Goal: Task Accomplishment & Management: Manage account settings

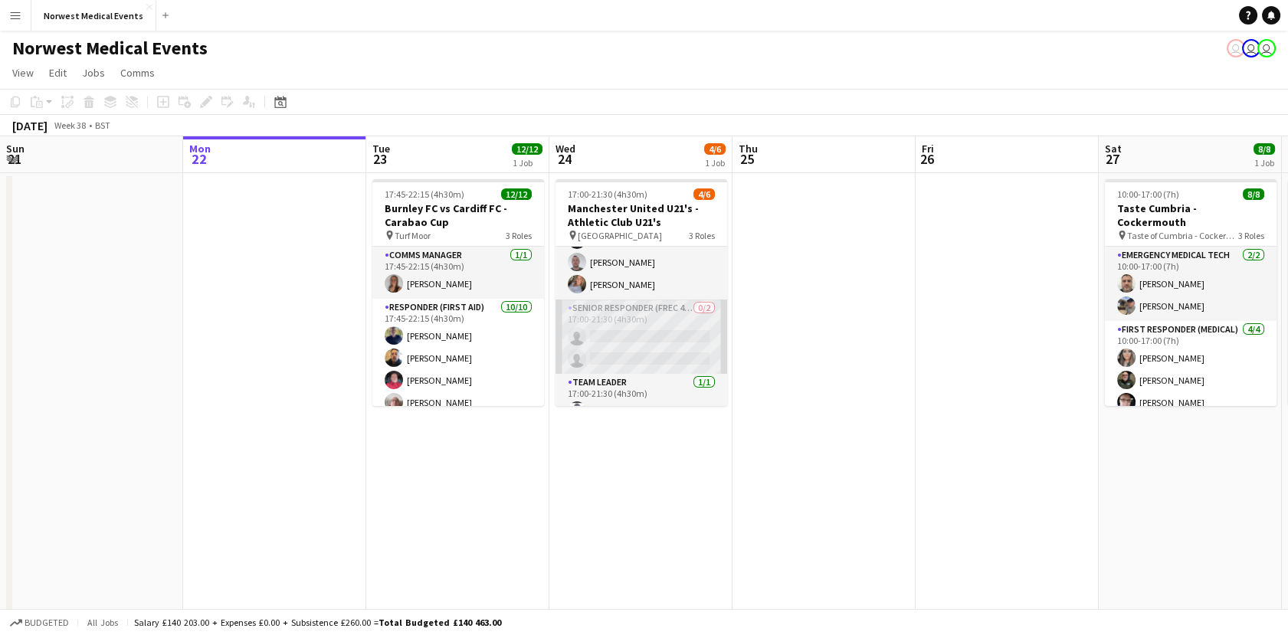
scroll to position [63, 0]
click at [650, 323] on app-card-role "Senior Responder (FREC 4 or Above) 0/2 17:00-21:30 (4h30m) single-neutral-actio…" at bounding box center [642, 317] width 172 height 74
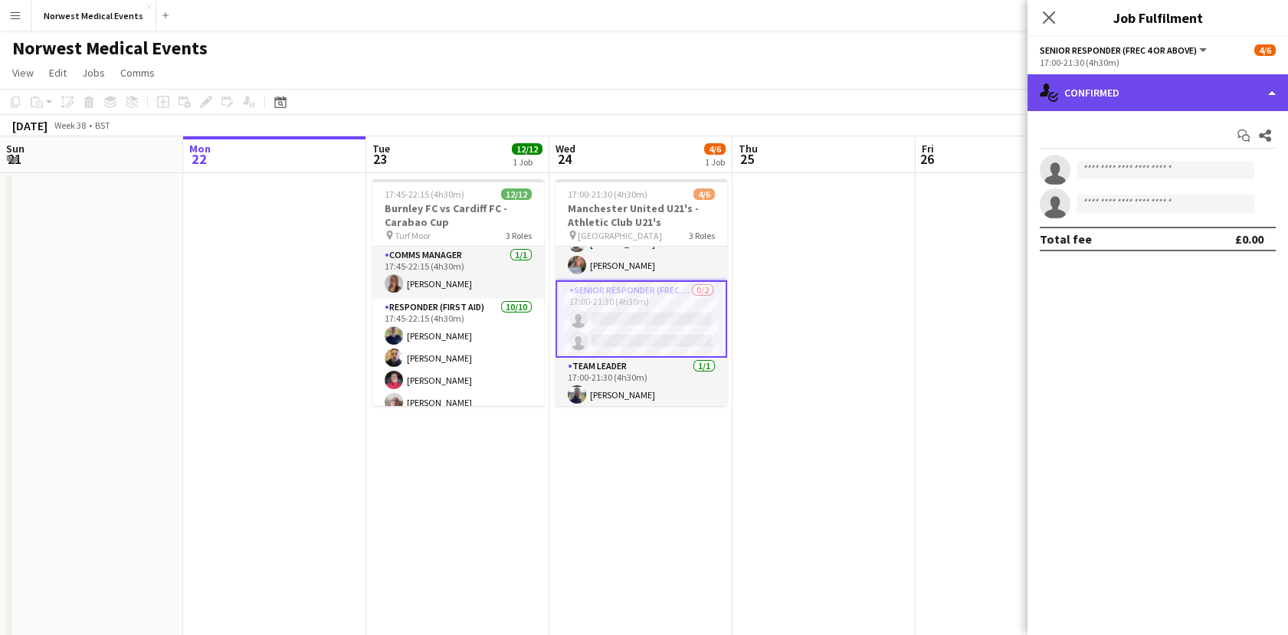
click at [1097, 101] on div "single-neutral-actions-check-2 Confirmed" at bounding box center [1158, 92] width 261 height 37
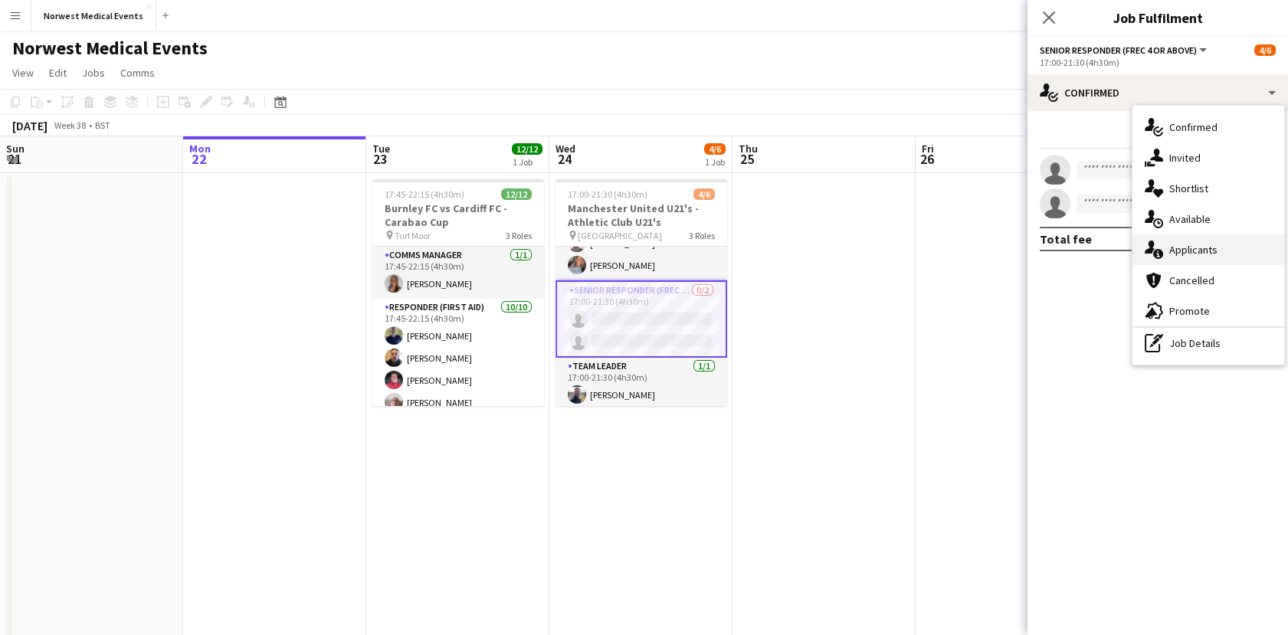
click at [1191, 249] on span "Applicants" at bounding box center [1193, 250] width 48 height 14
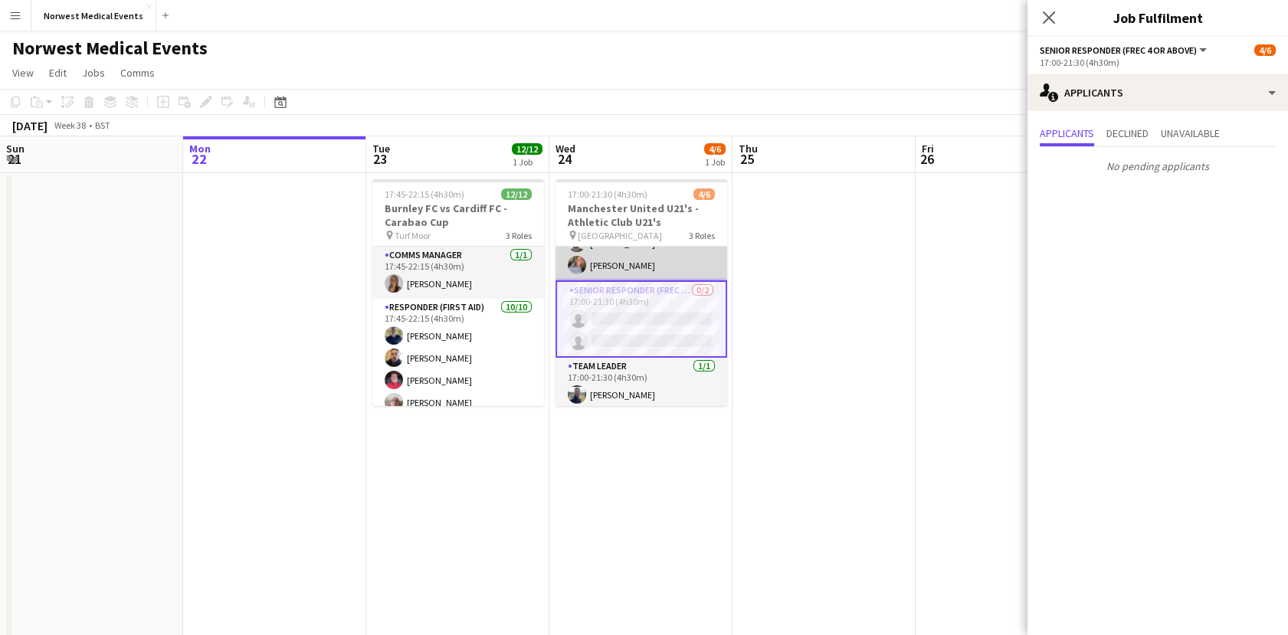
click at [592, 267] on app-card-role "First Responder (Medical) [DATE] 17:00-21:30 (4h30m) [PERSON_NAME] [PERSON_NAME…" at bounding box center [642, 232] width 172 height 97
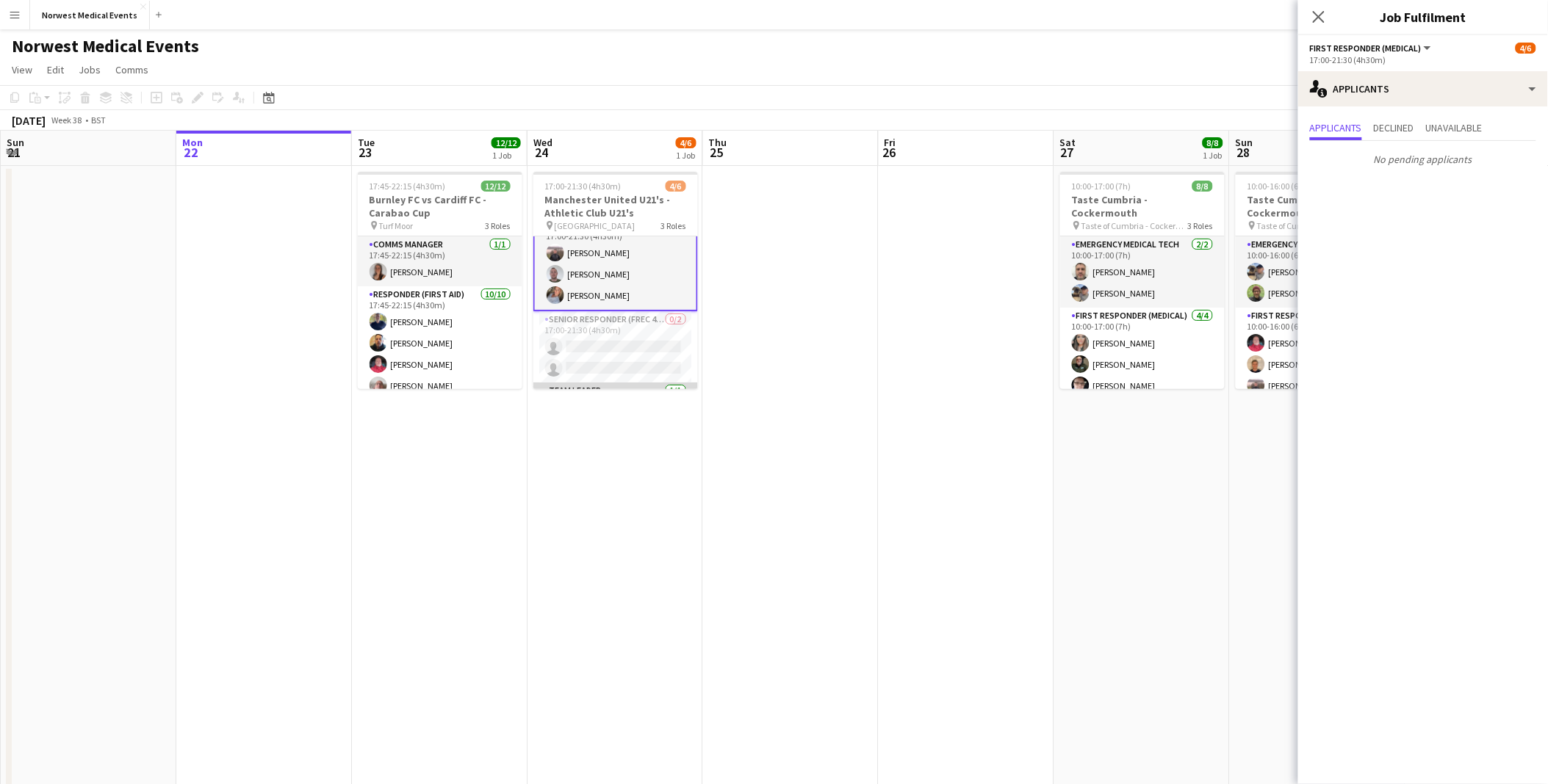
scroll to position [0, 0]
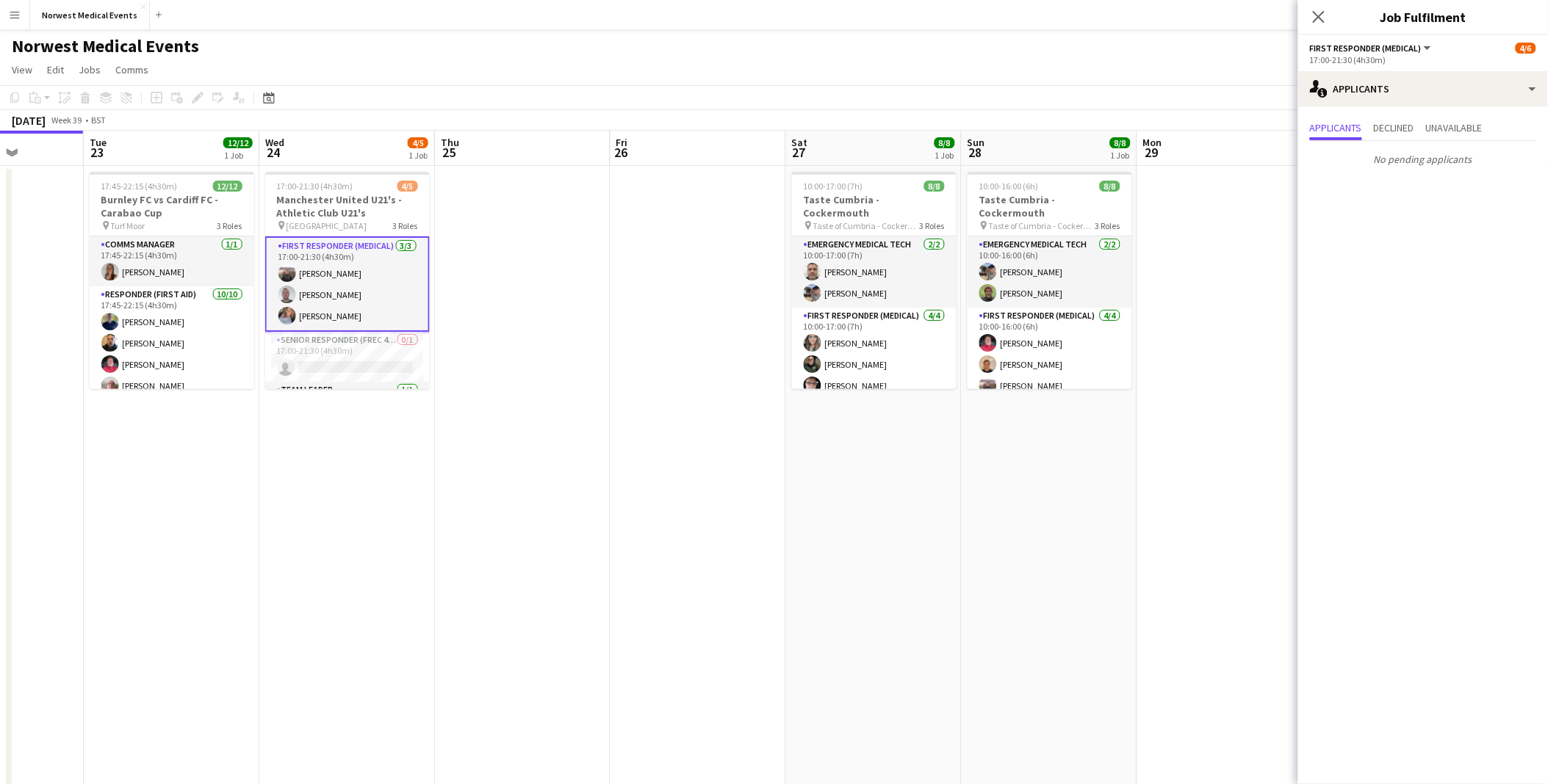
drag, startPoint x: 1165, startPoint y: 493, endPoint x: 703, endPoint y: 459, distance: 463.2
click at [720, 537] on app-calendar-viewport "Sat 20 44/49 3 Jobs Sun 21 Mon 22 Tue 23 12/12 1 Job Wed 24 4/5 1 Job Thu 25 Fr…" at bounding box center [774, 531] width 1548 height 802
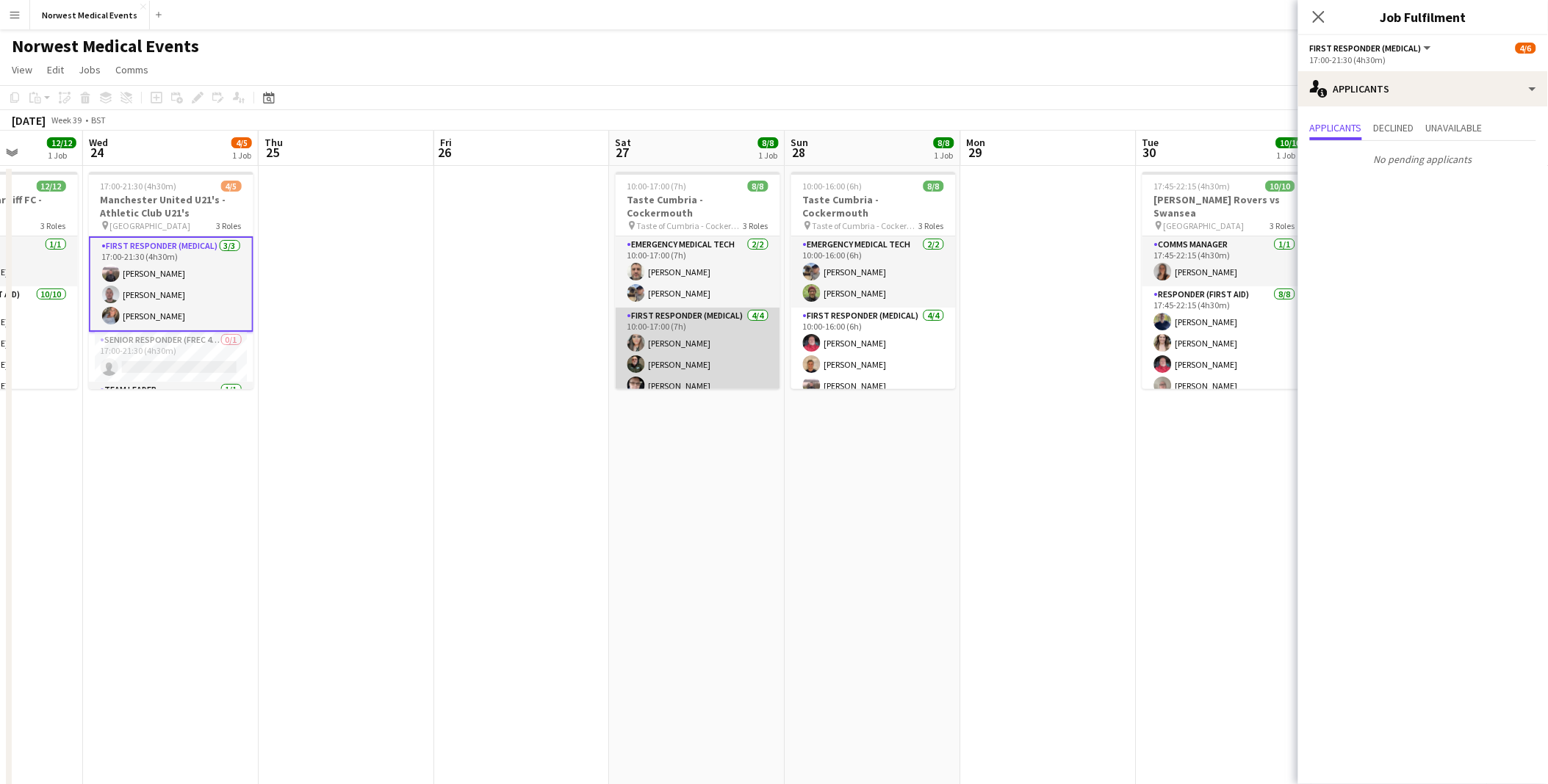
scroll to position [90, 0]
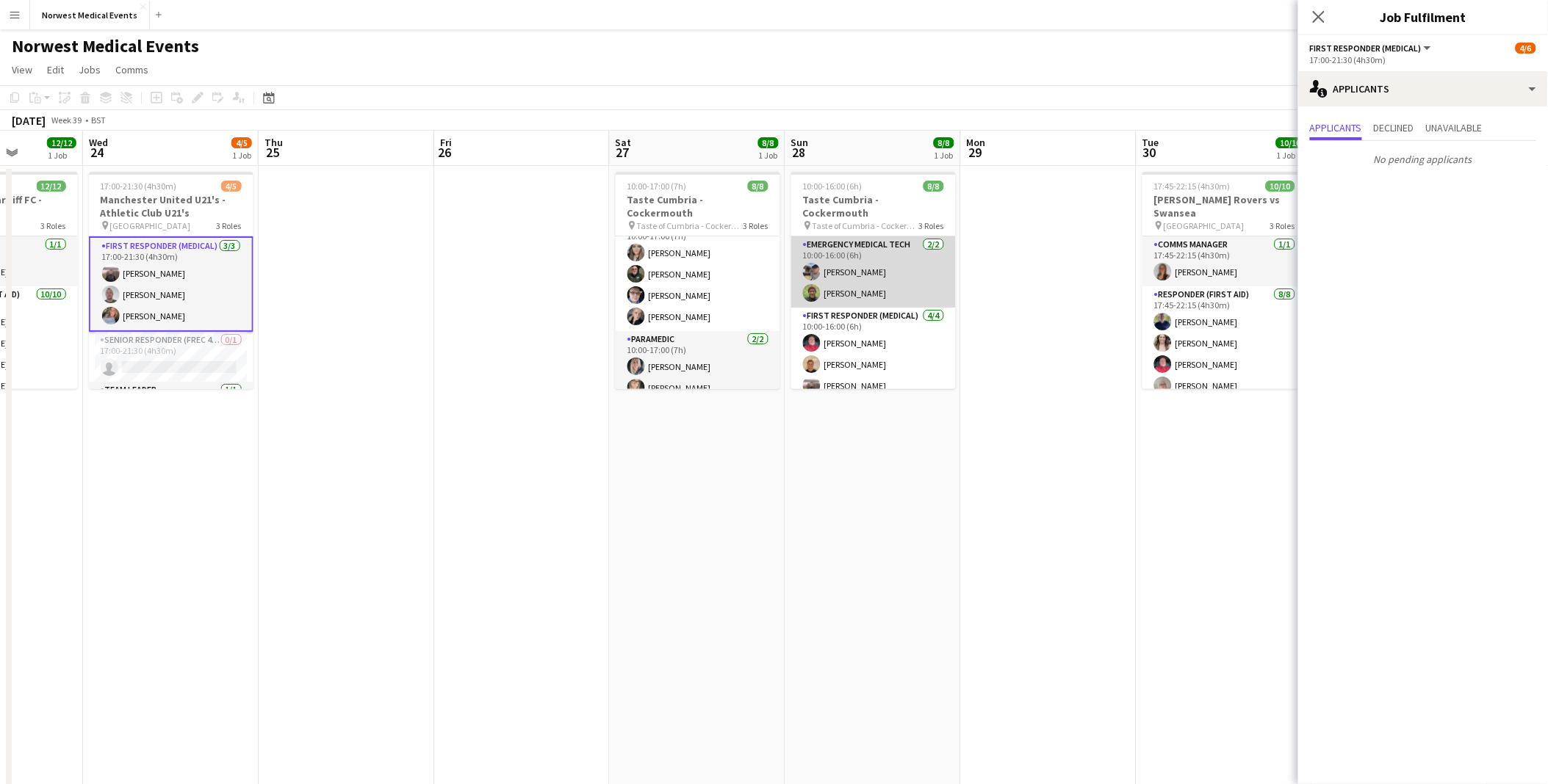
click at [849, 265] on app-card-role "Emergency Medical Tech [DATE] 10:00-16:00 (6h) [PERSON_NAME] [PERSON_NAME]" at bounding box center [873, 272] width 165 height 71
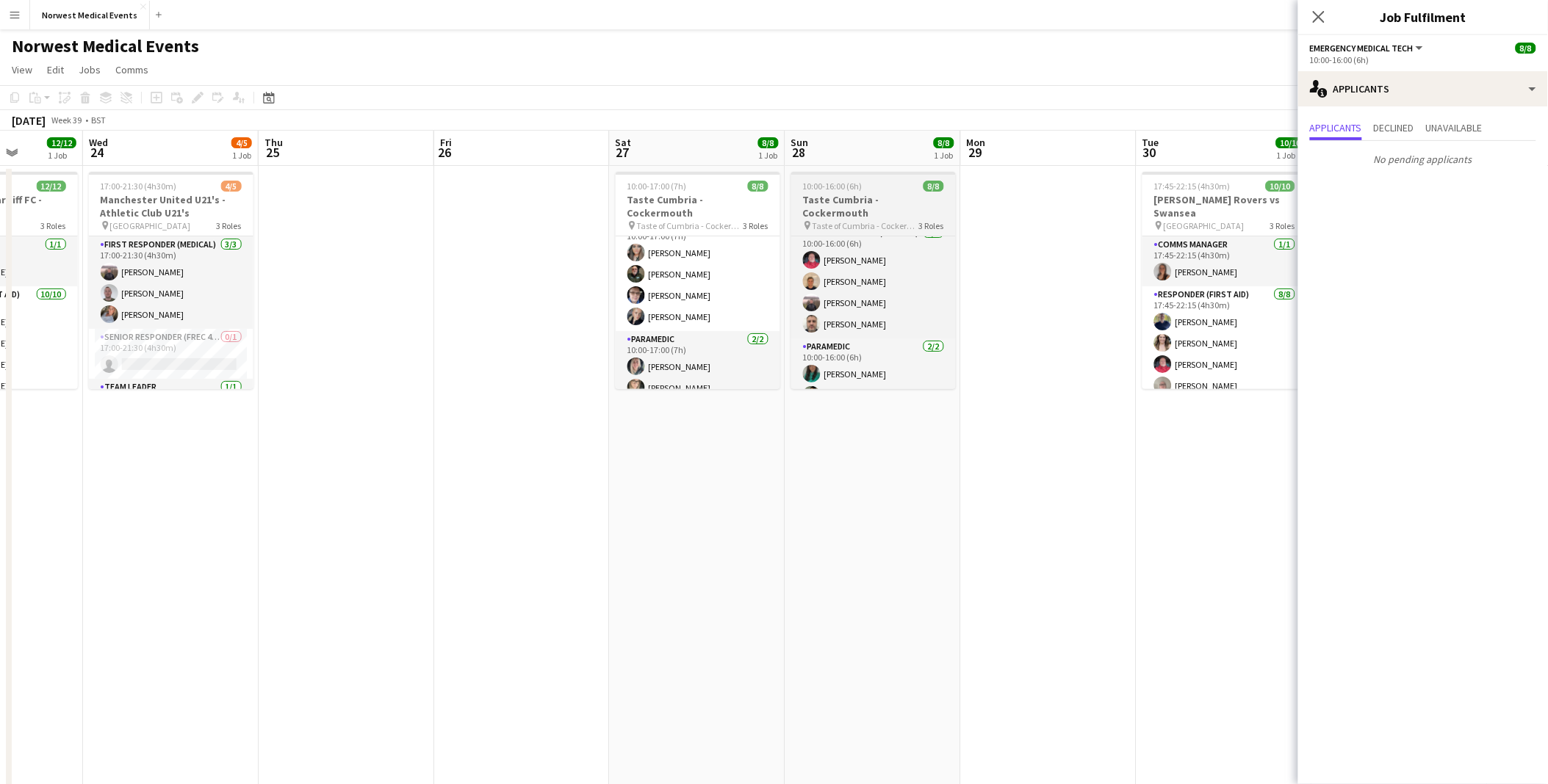
scroll to position [92, 0]
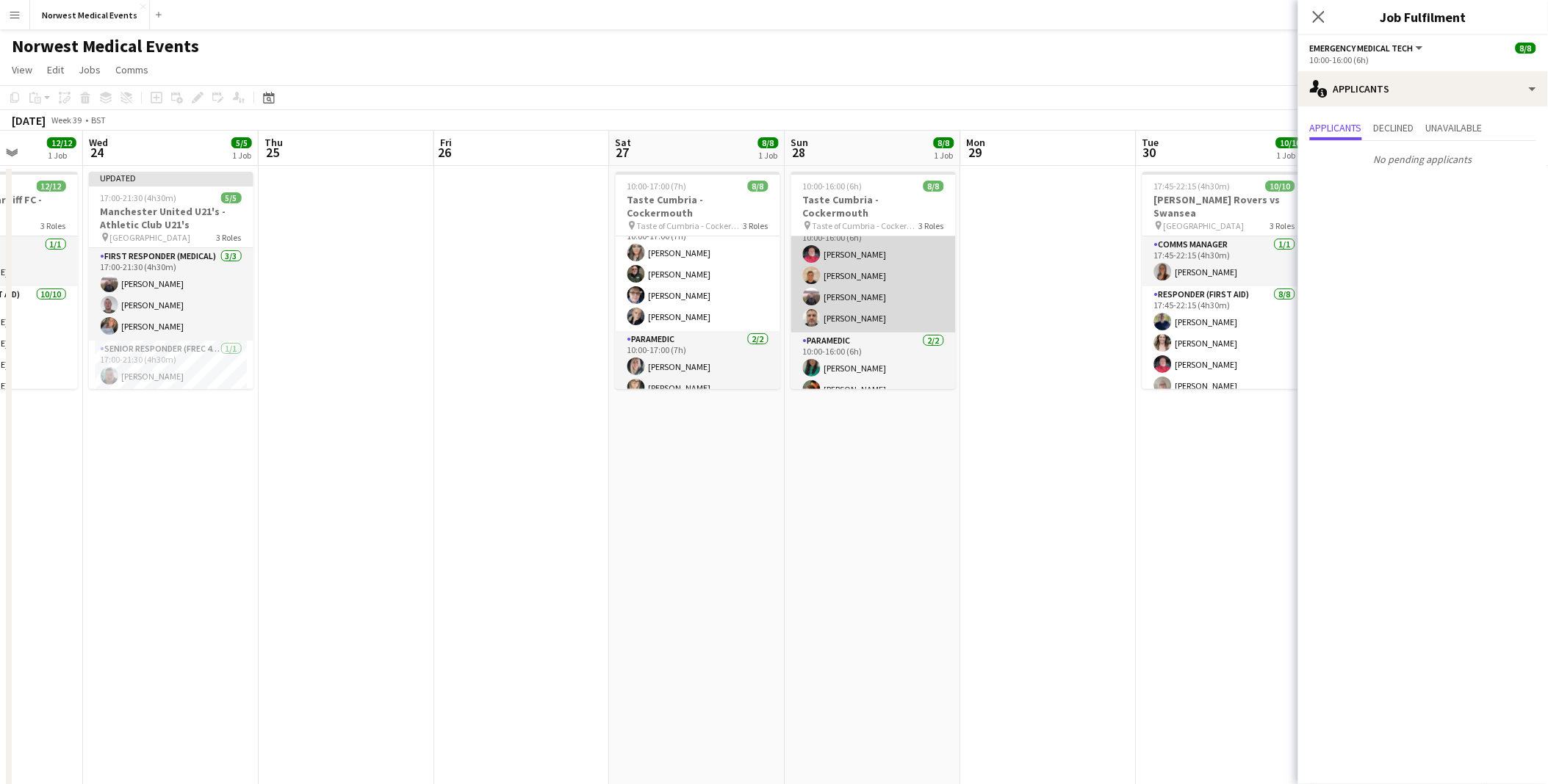
click at [869, 279] on app-card-role "First Responder (Medical) [DATE] 10:00-16:00 (6h) [PERSON_NAME] [PERSON_NAME] […" at bounding box center [873, 275] width 165 height 114
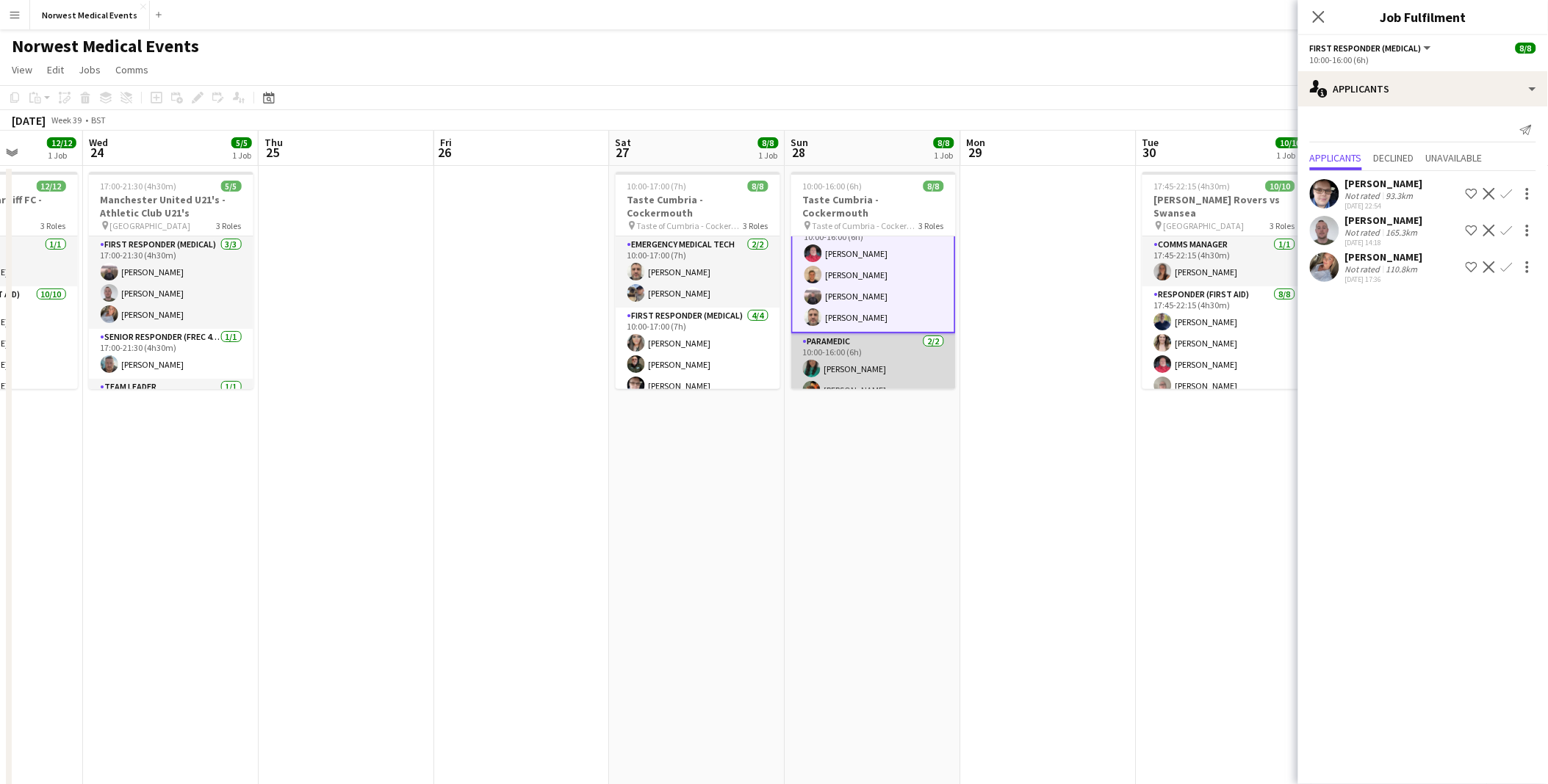
scroll to position [0, 0]
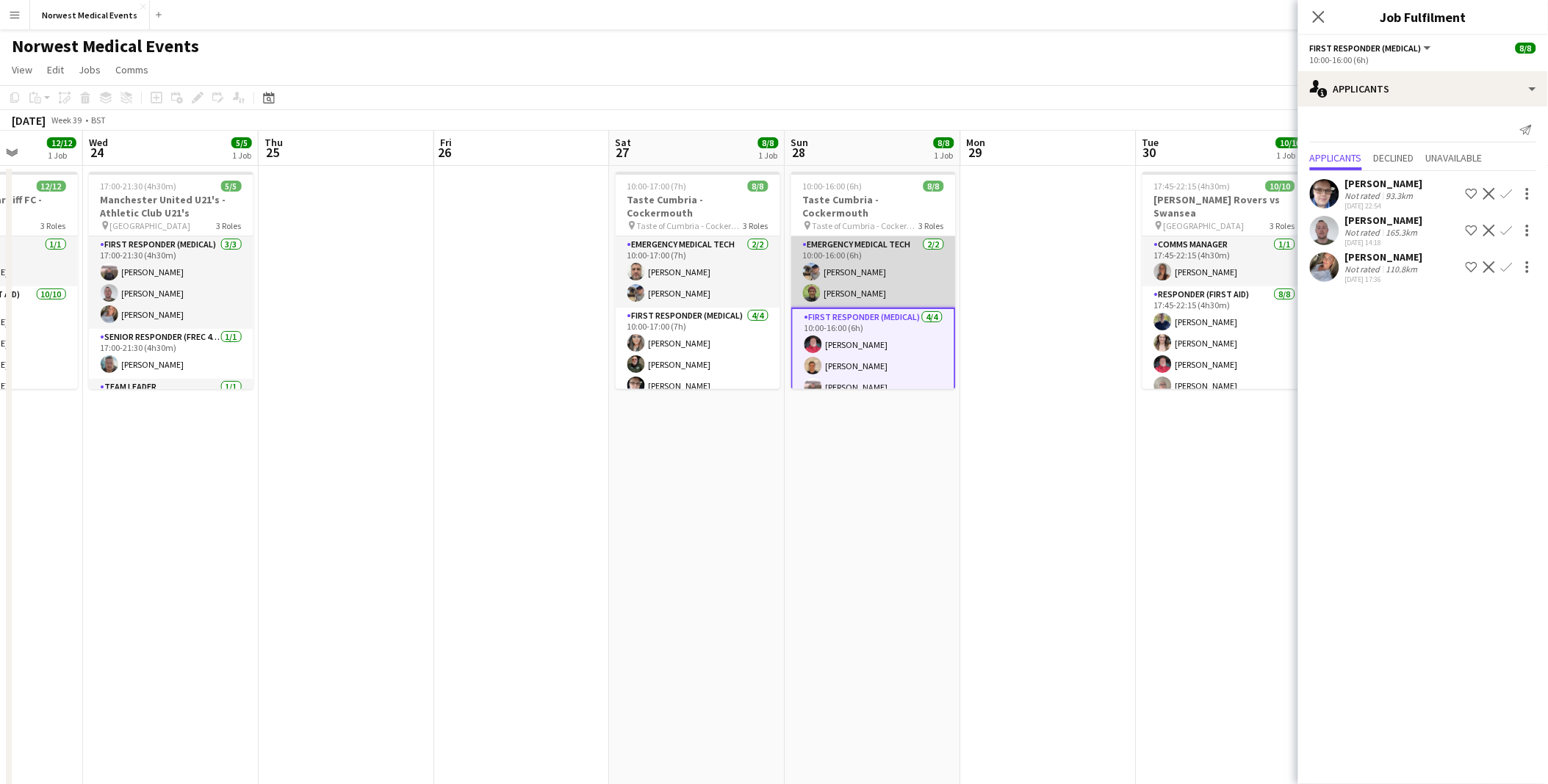
click at [878, 272] on app-card-role "Emergency Medical Tech [DATE] 10:00-16:00 (6h) [PERSON_NAME] [PERSON_NAME]" at bounding box center [873, 272] width 165 height 71
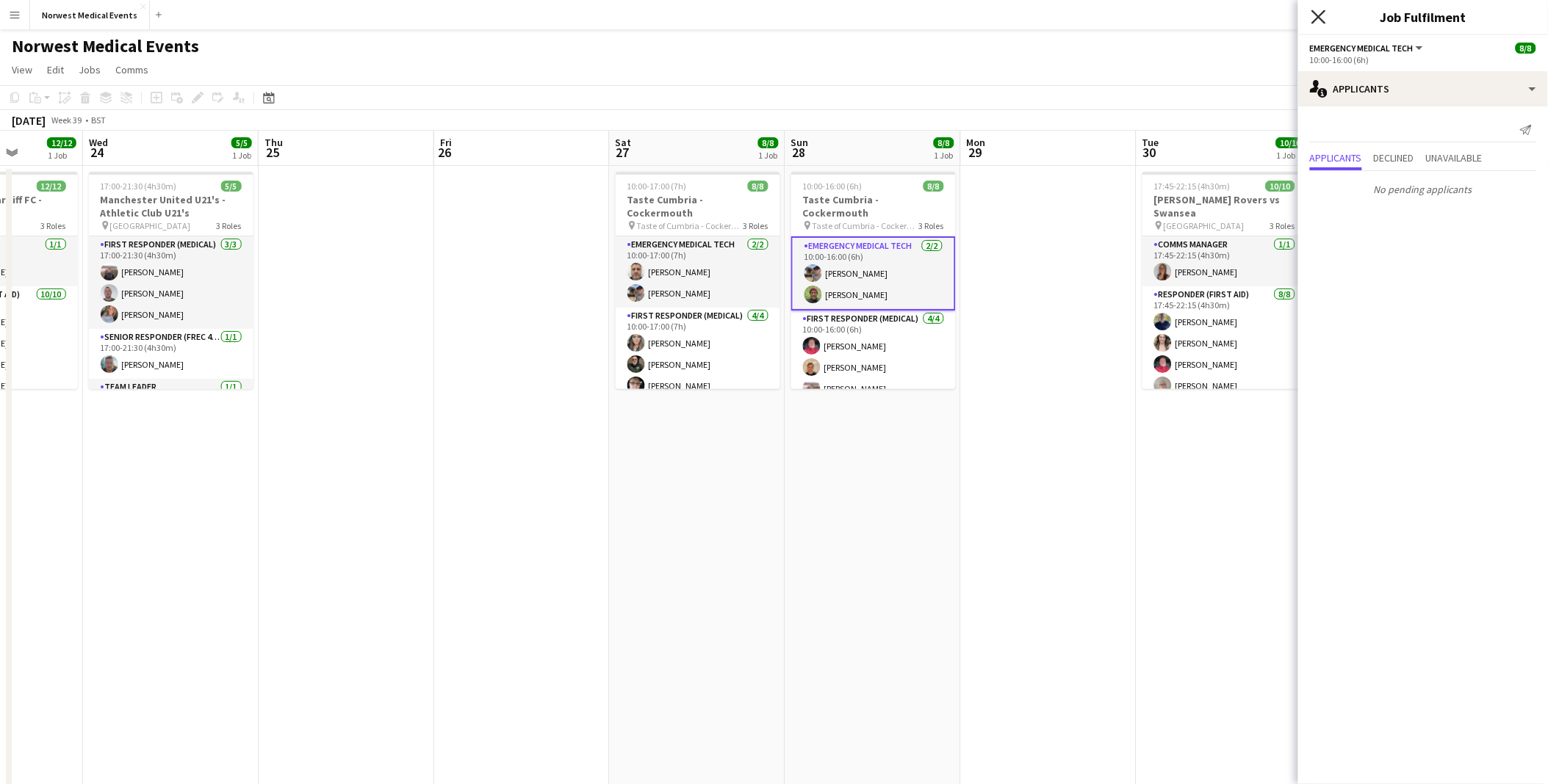
click at [1246, 24] on icon "Close pop-in" at bounding box center [1318, 16] width 14 height 14
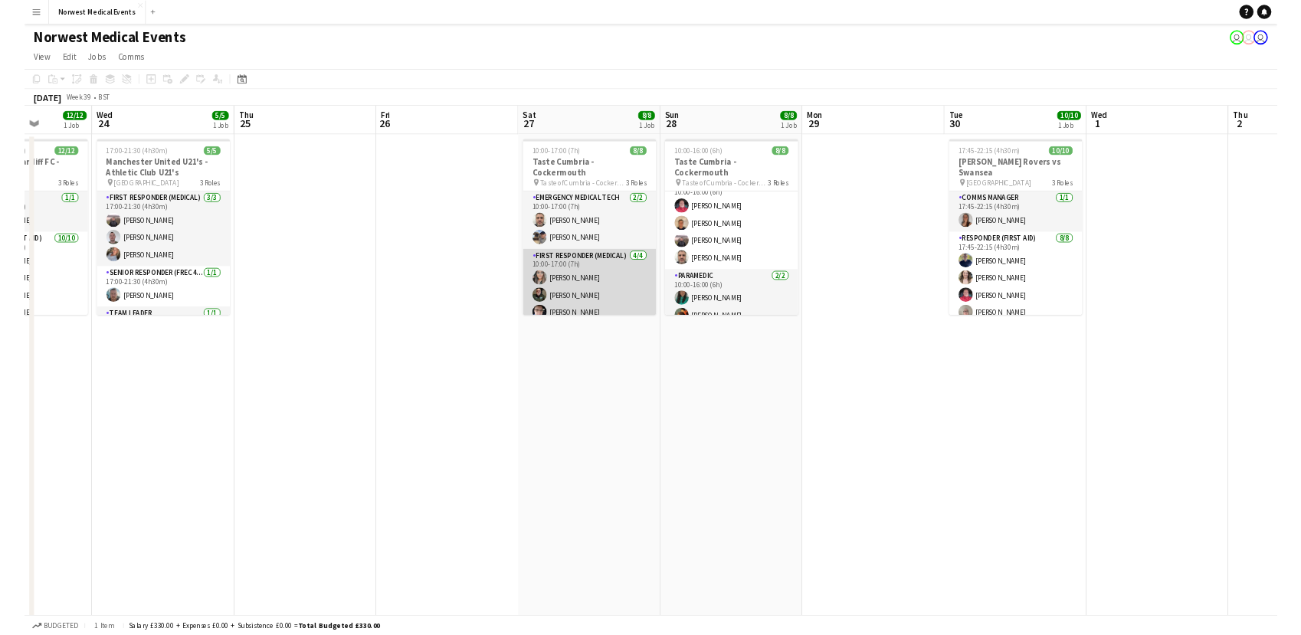
scroll to position [96, 0]
